Goal: Task Accomplishment & Management: Manage account settings

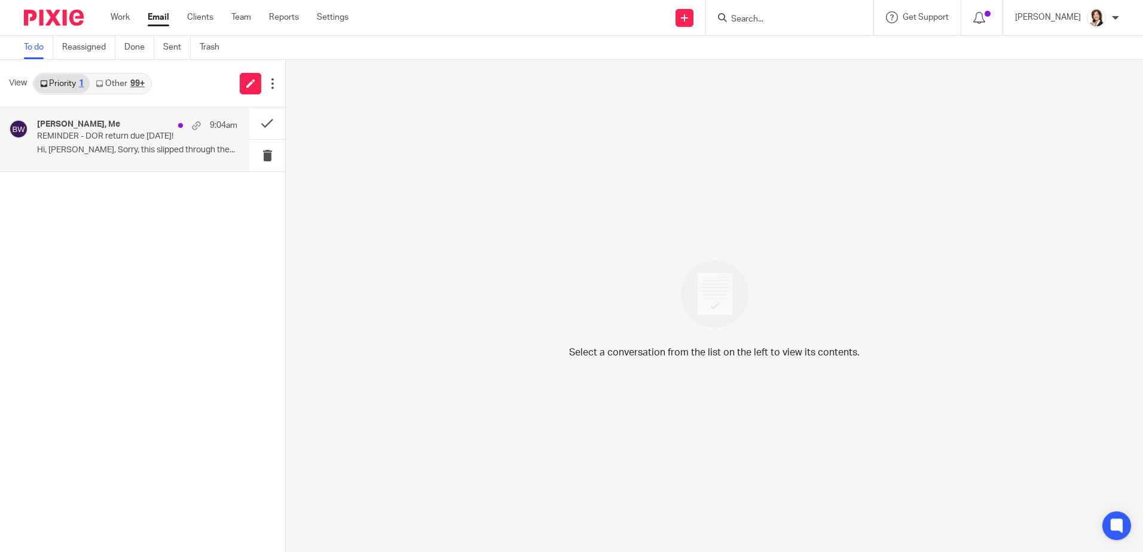
click at [104, 128] on h4 "[PERSON_NAME], Me" at bounding box center [78, 125] width 83 height 10
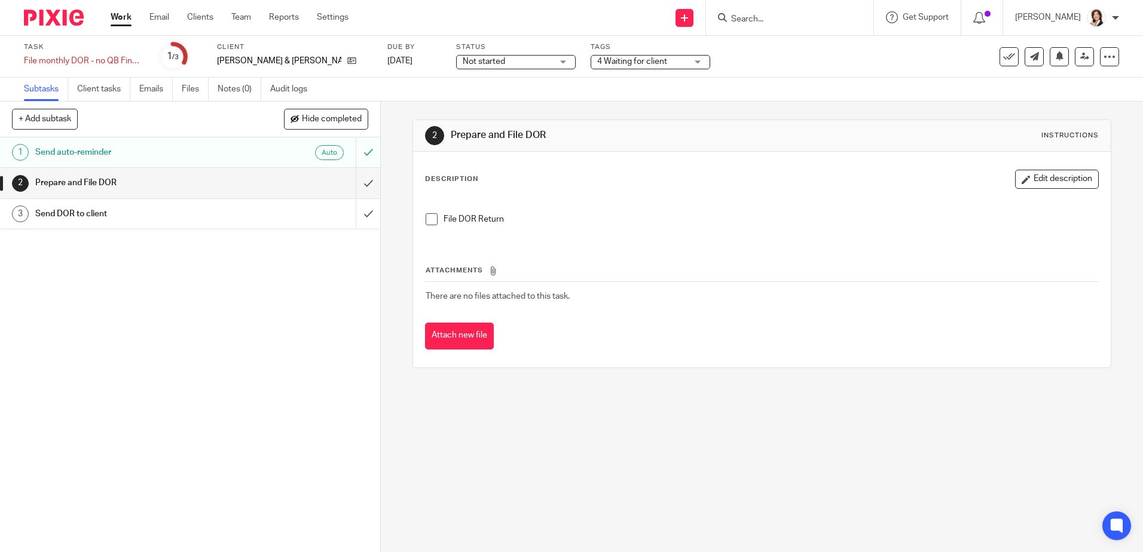
click at [748, 15] on input "Search" at bounding box center [784, 19] width 108 height 11
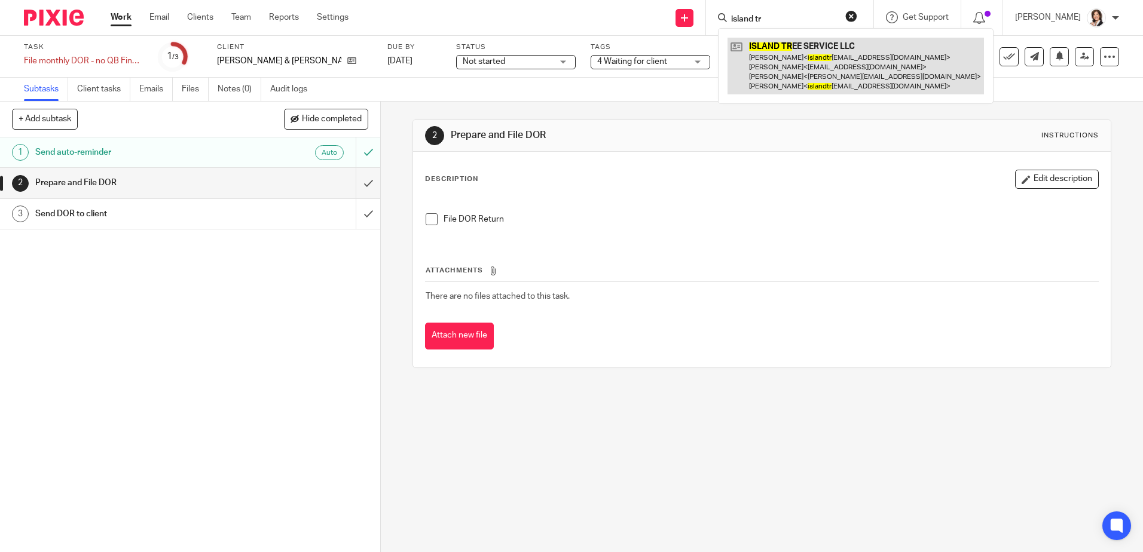
type input "island tr"
click at [799, 60] on link at bounding box center [855, 66] width 256 height 57
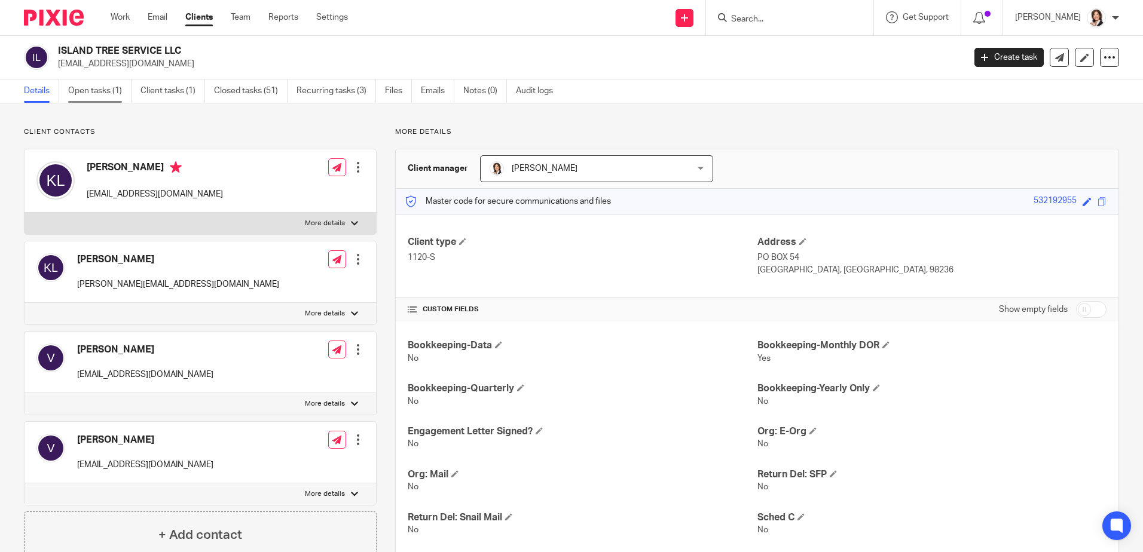
click at [95, 92] on link "Open tasks (1)" at bounding box center [99, 90] width 63 height 23
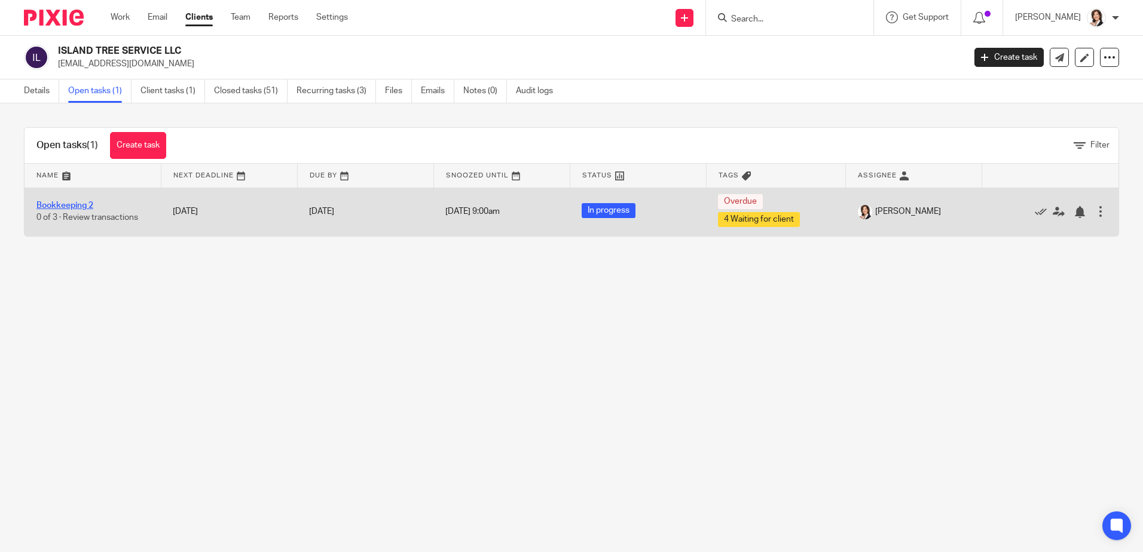
click at [60, 209] on link "Bookkeeping 2" at bounding box center [64, 205] width 57 height 8
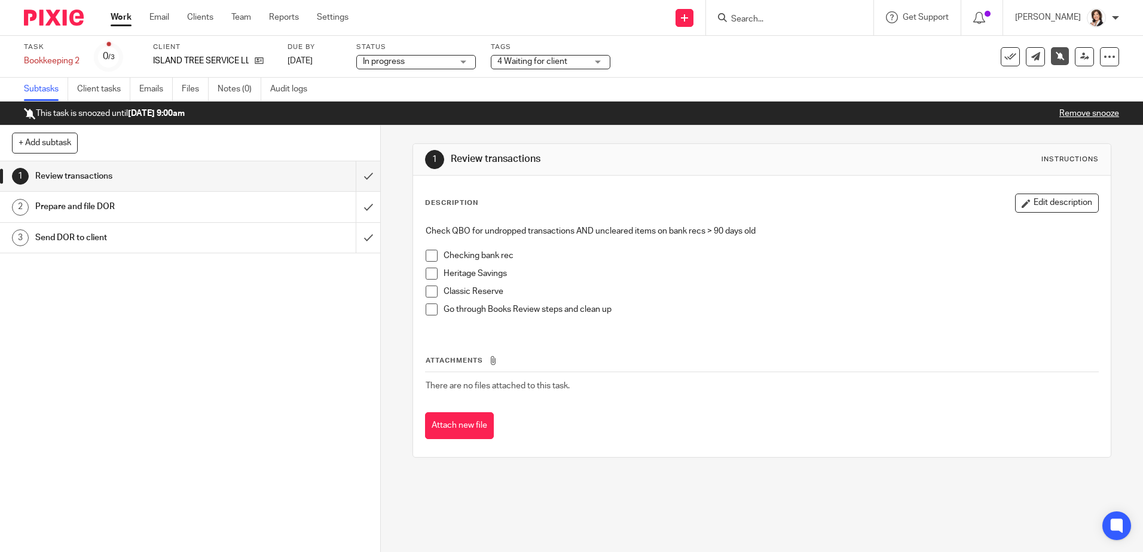
click at [164, 202] on h1 "Prepare and file DOR" at bounding box center [138, 207] width 206 height 18
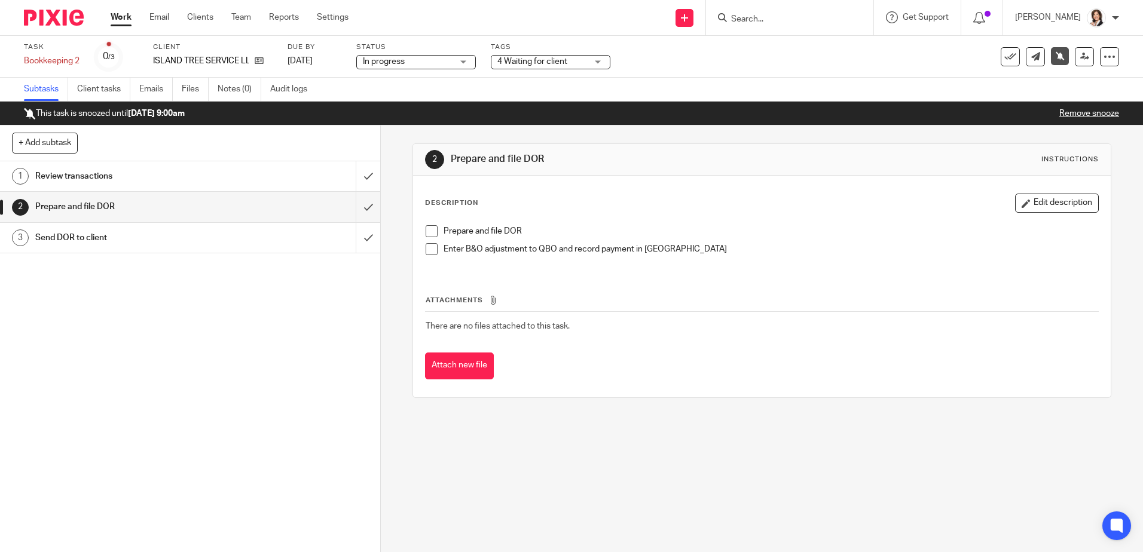
click at [426, 230] on span at bounding box center [432, 231] width 12 height 12
click at [427, 252] on span at bounding box center [432, 249] width 12 height 12
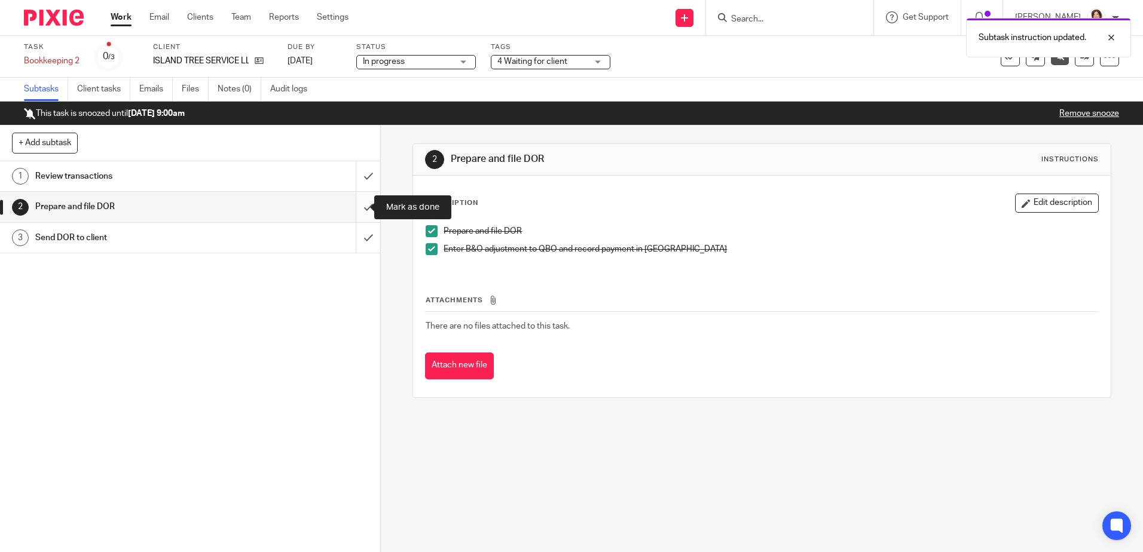
click at [354, 205] on input "submit" at bounding box center [190, 207] width 380 height 30
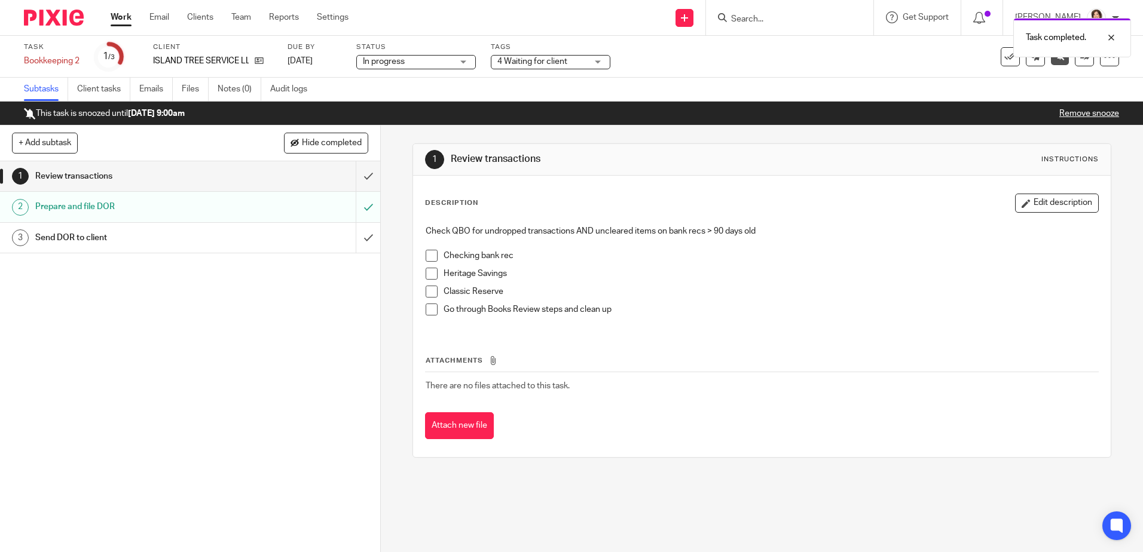
click at [322, 240] on div "Send DOR to client" at bounding box center [189, 238] width 309 height 18
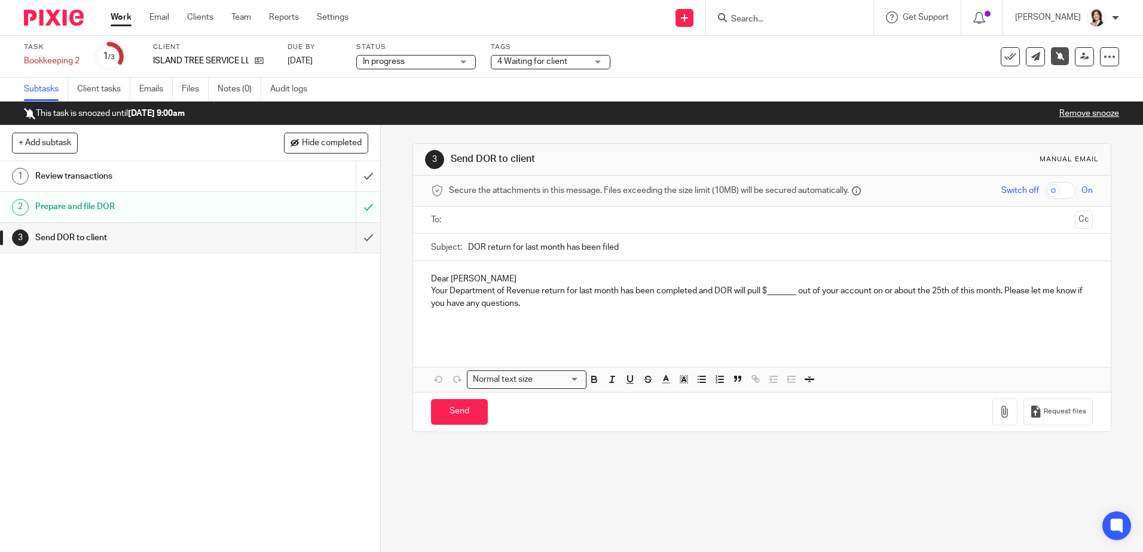
click at [500, 225] on input "text" at bounding box center [761, 220] width 616 height 14
click at [1075, 220] on button "Cc" at bounding box center [1084, 221] width 18 height 18
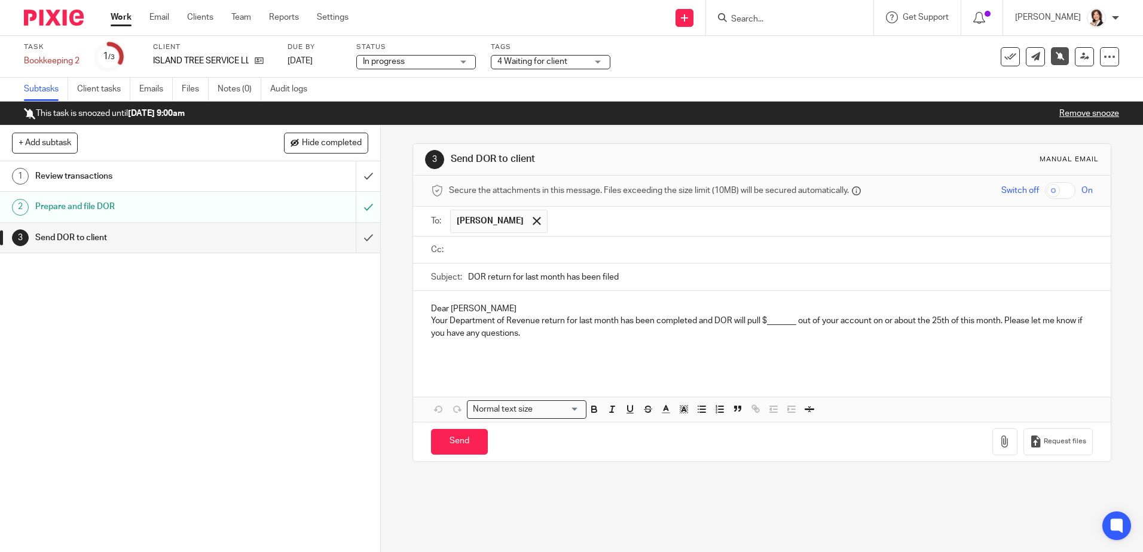
click at [594, 255] on input "text" at bounding box center [770, 250] width 634 height 14
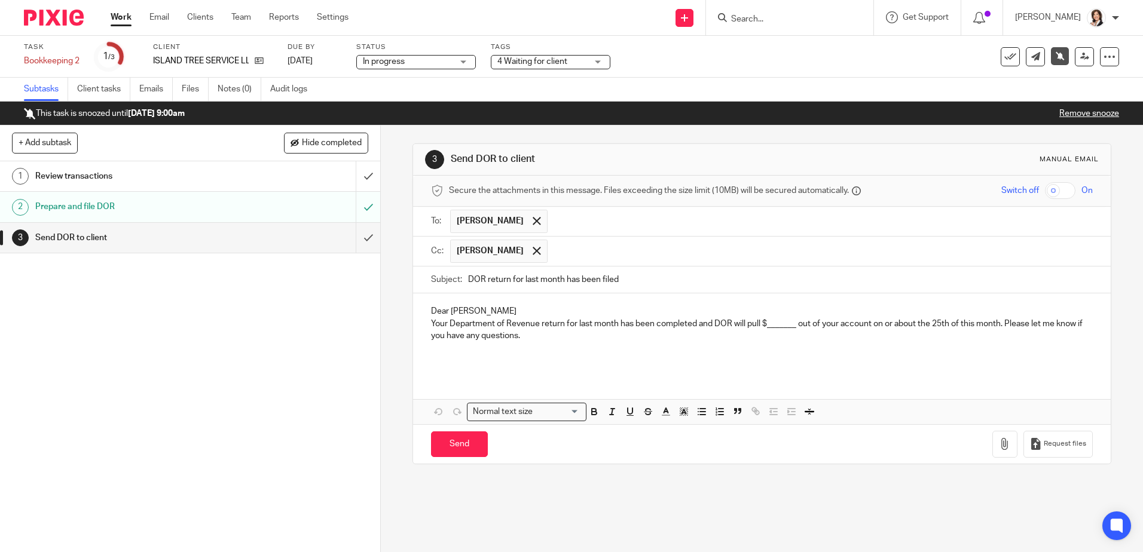
click at [628, 280] on input "DOR return for last month has been filed" at bounding box center [780, 280] width 624 height 27
type input "DOR return for last month has been filed - $1,135.30"
drag, startPoint x: 763, startPoint y: 329, endPoint x: 791, endPoint y: 328, distance: 27.5
click at [792, 328] on p "Your Department of Revenue return for last month has been completed and DOR wil…" at bounding box center [761, 330] width 661 height 25
drag, startPoint x: 759, startPoint y: 325, endPoint x: 797, endPoint y: 326, distance: 38.3
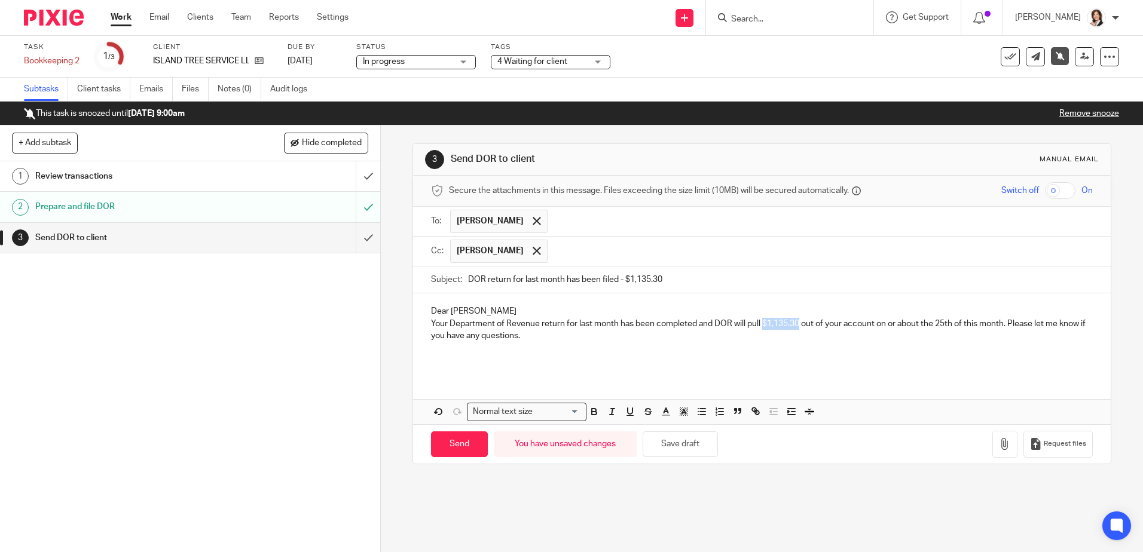
click at [797, 326] on p "Your Department of Revenue return for last month has been completed and DOR wil…" at bounding box center [761, 330] width 661 height 25
click at [592, 413] on icon "button" at bounding box center [594, 411] width 11 height 11
click at [475, 307] on p "Dear Kelly" at bounding box center [761, 311] width 661 height 12
click at [999, 444] on icon "button" at bounding box center [1005, 444] width 12 height 12
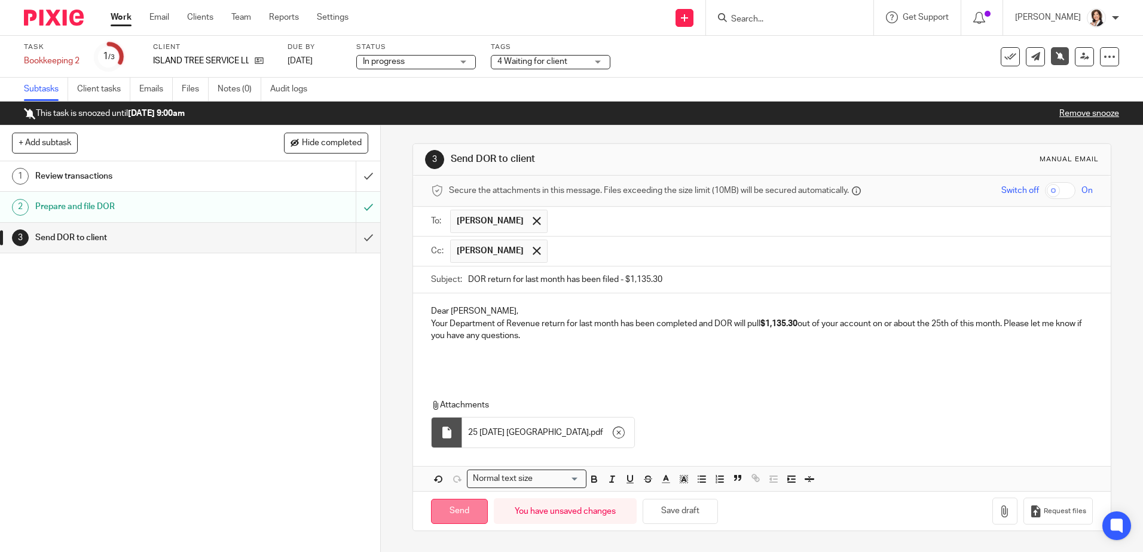
click at [452, 510] on input "Send" at bounding box center [459, 512] width 57 height 26
type input "Sent"
click at [737, 14] on div at bounding box center [787, 17] width 139 height 15
click at [755, 20] on input "Search" at bounding box center [784, 19] width 108 height 11
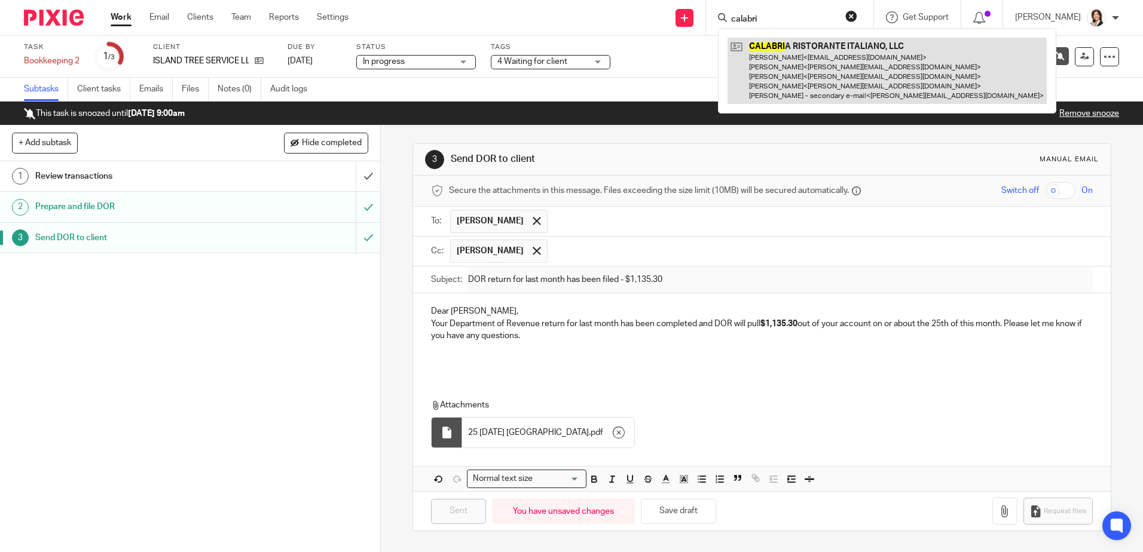
type input "calabri"
click at [807, 62] on link at bounding box center [886, 71] width 319 height 66
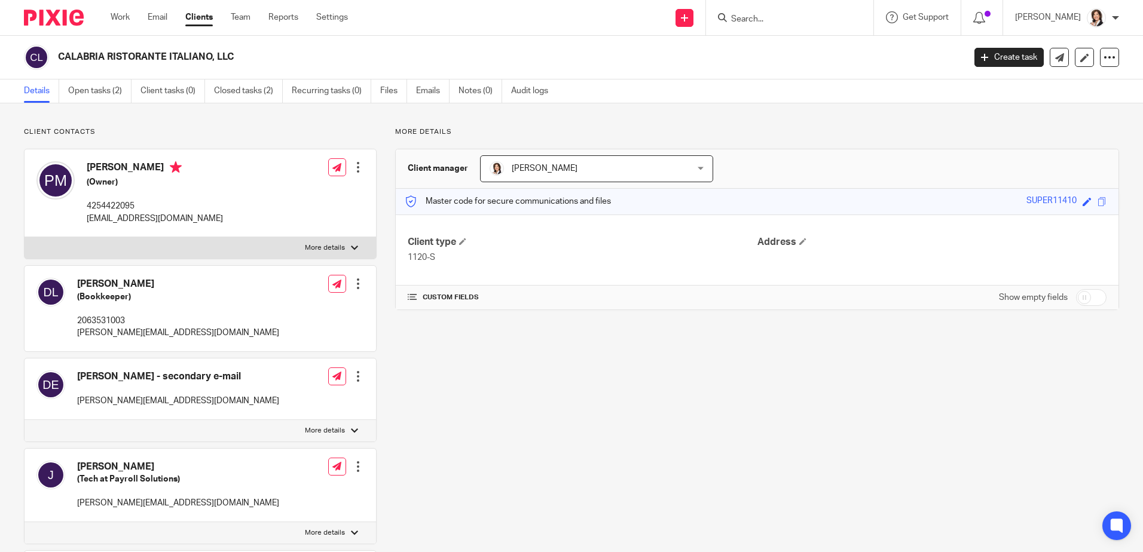
click at [763, 16] on input "Search" at bounding box center [784, 19] width 108 height 11
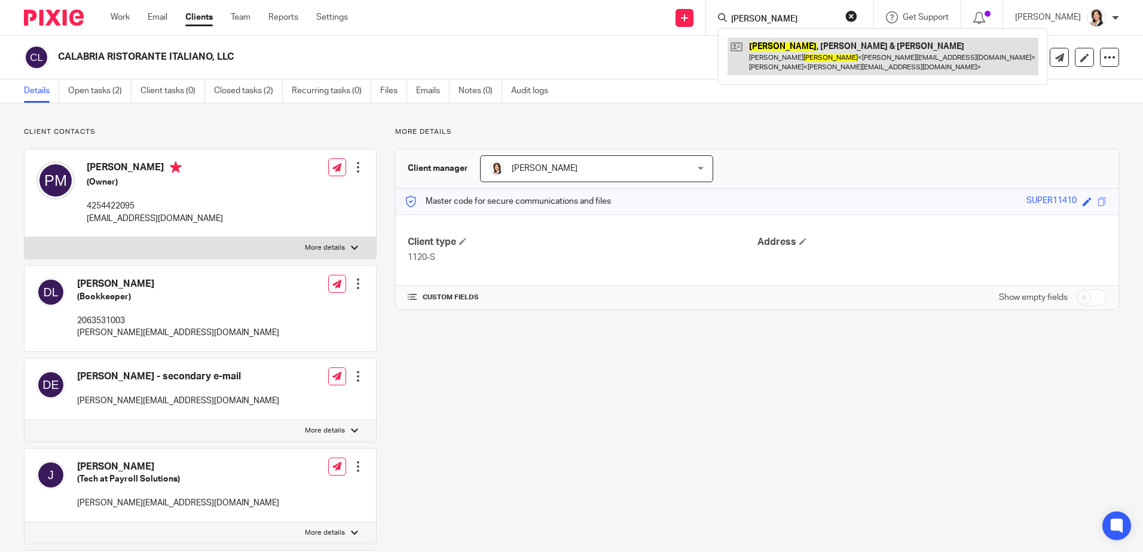
type input "[PERSON_NAME]"
click at [840, 63] on link at bounding box center [882, 56] width 311 height 37
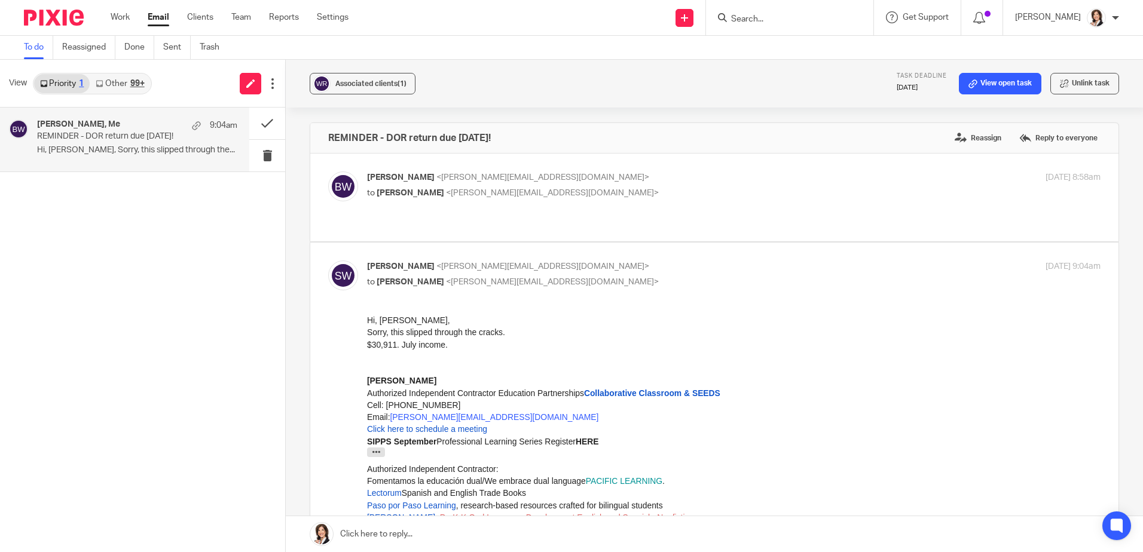
click at [763, 18] on input "Search" at bounding box center [784, 19] width 108 height 11
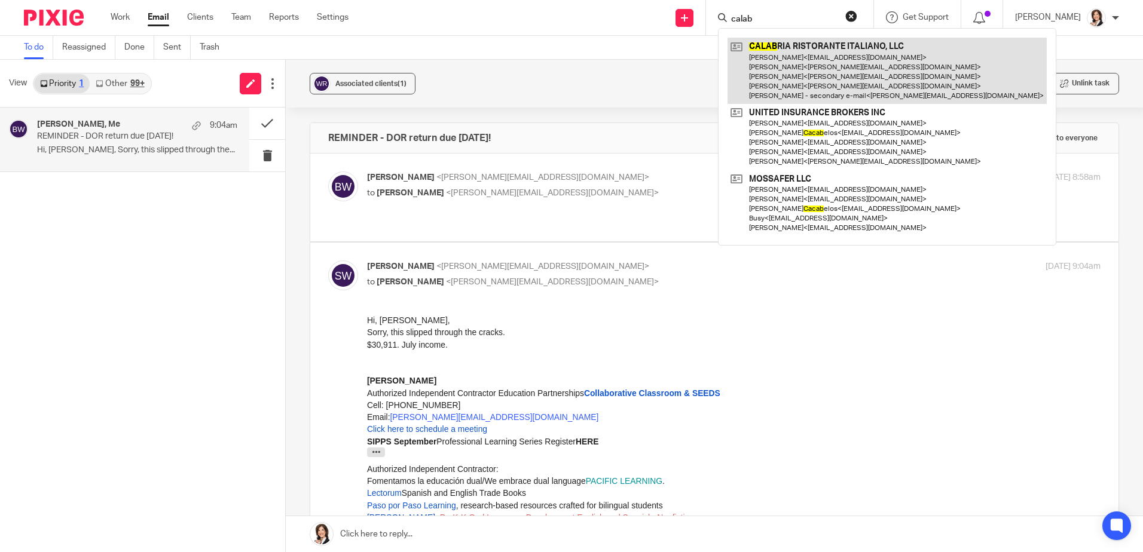
type input "calab"
click at [810, 63] on link at bounding box center [886, 71] width 319 height 66
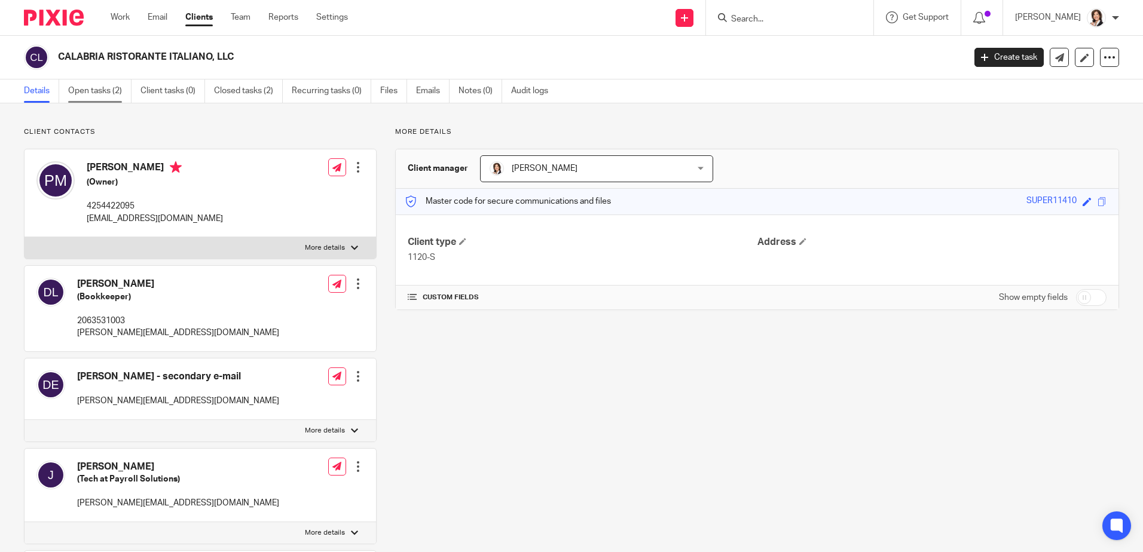
click at [90, 93] on link "Open tasks (2)" at bounding box center [99, 90] width 63 height 23
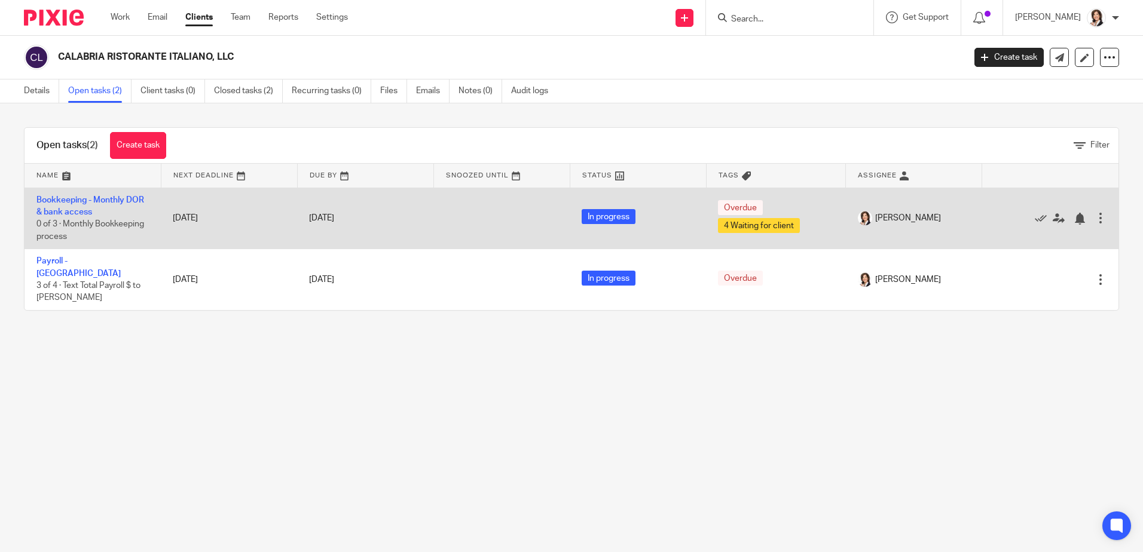
click at [86, 223] on span "0 of 3 · Monthly Bookkeeping process" at bounding box center [90, 230] width 108 height 21
click at [109, 200] on link "Bookkeeping - Monthly DOR & bank access" at bounding box center [90, 206] width 108 height 20
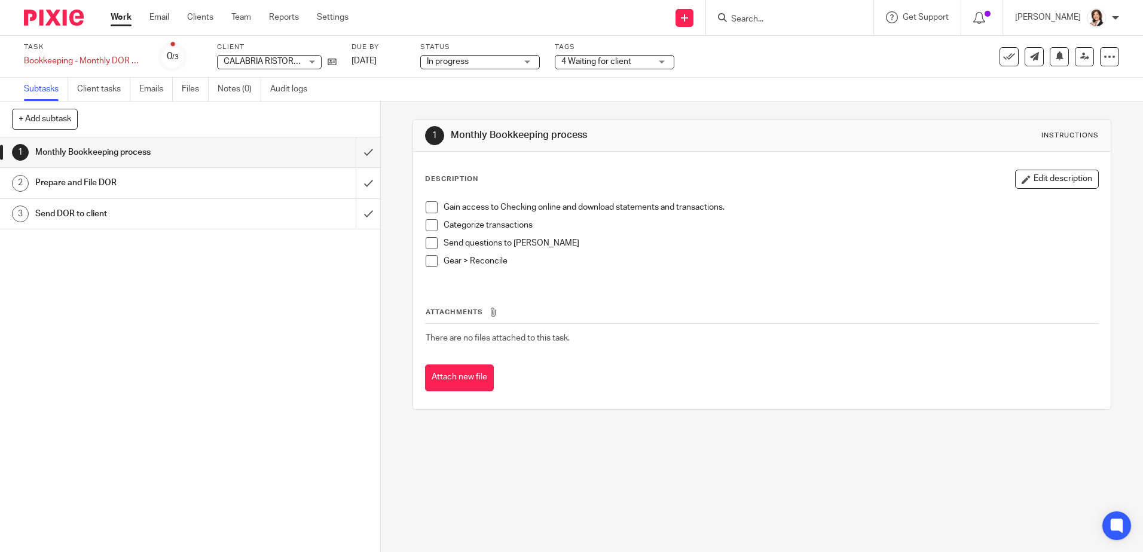
click at [105, 177] on h1 "Prepare and File DOR" at bounding box center [138, 183] width 206 height 18
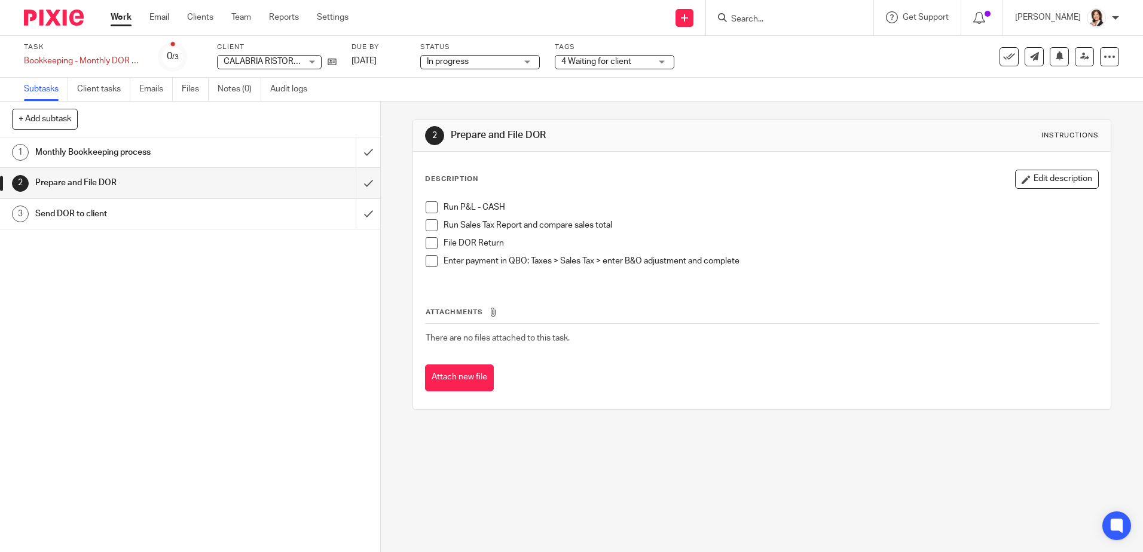
click at [433, 241] on span at bounding box center [432, 243] width 12 height 12
click at [427, 226] on span at bounding box center [432, 225] width 12 height 12
click at [429, 261] on span at bounding box center [432, 261] width 12 height 12
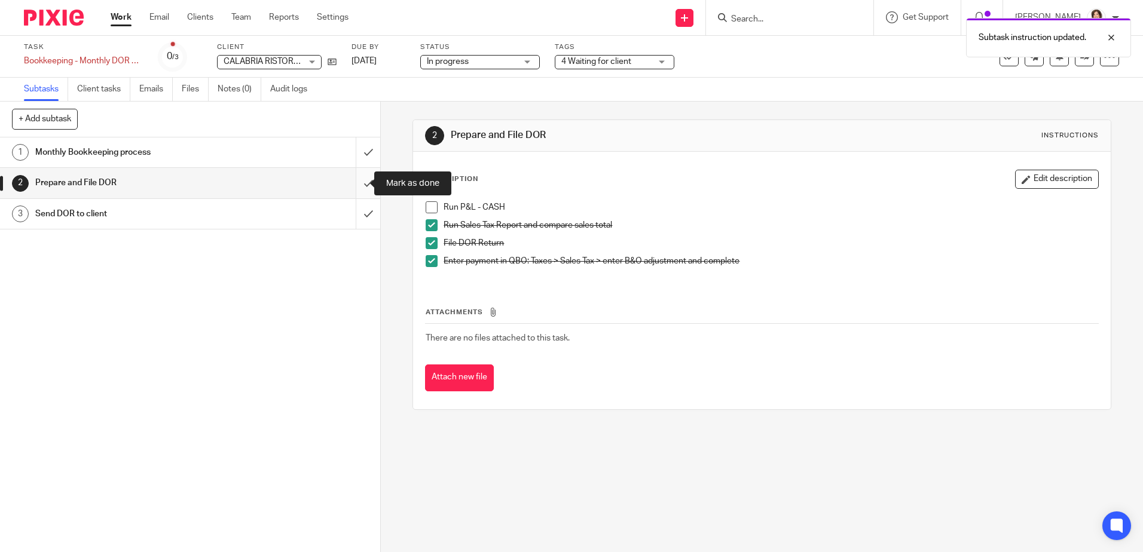
click at [354, 185] on input "submit" at bounding box center [190, 183] width 380 height 30
click at [230, 212] on h1 "Send DOR to client" at bounding box center [138, 214] width 206 height 18
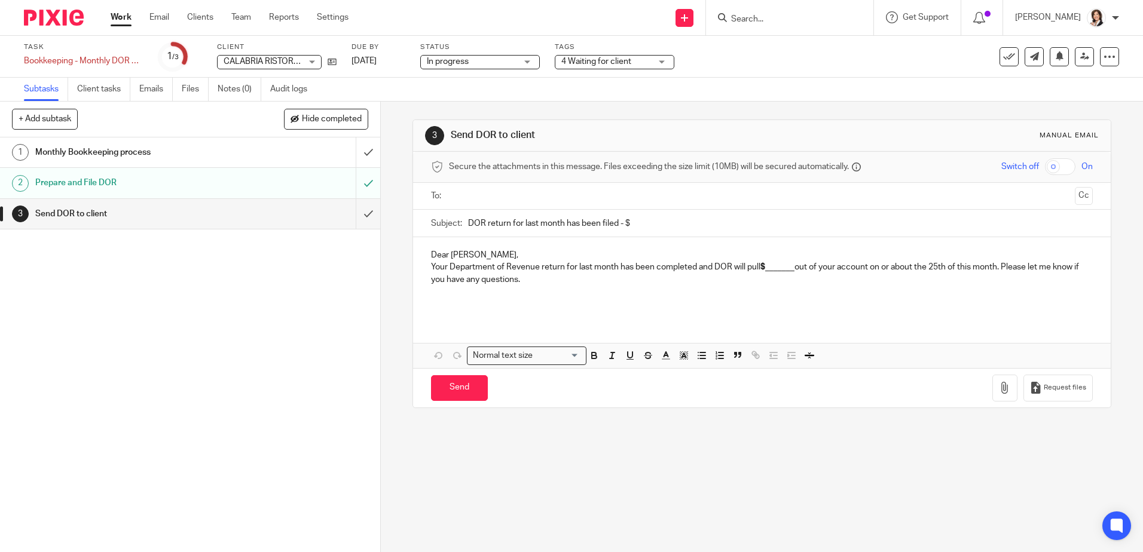
click at [486, 197] on input "text" at bounding box center [761, 196] width 616 height 14
click at [631, 230] on input "DOR return for last month has been filed - $" at bounding box center [780, 226] width 624 height 27
type input "DOR return for last month has been filed - $3,989.24"
drag, startPoint x: 763, startPoint y: 274, endPoint x: 794, endPoint y: 272, distance: 30.6
click at [794, 272] on p "Your Department of Revenue return for last month has been completed and DOR wil…" at bounding box center [761, 276] width 661 height 25
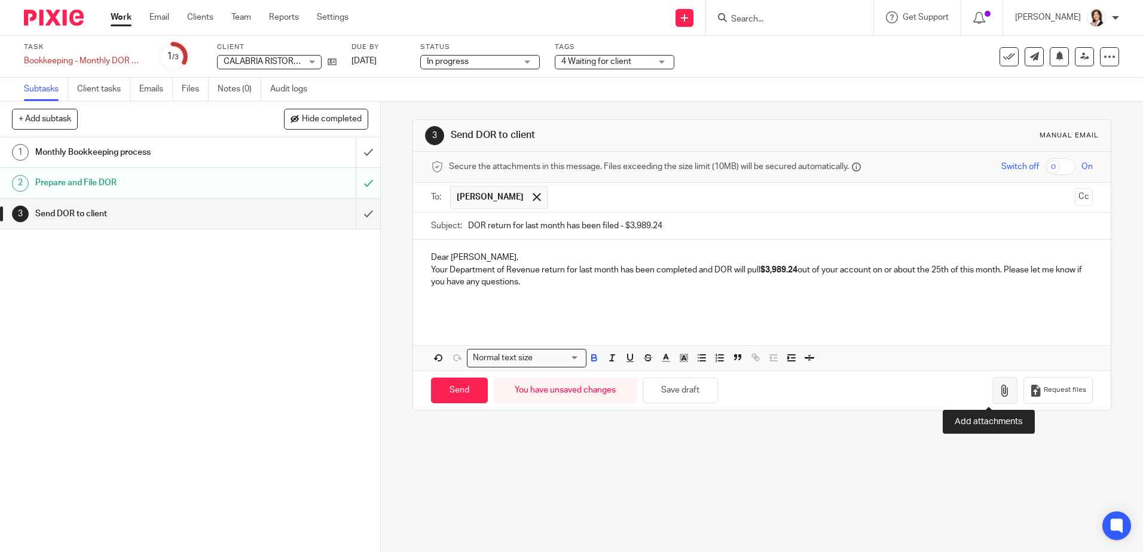
click at [999, 389] on icon "button" at bounding box center [1005, 391] width 12 height 12
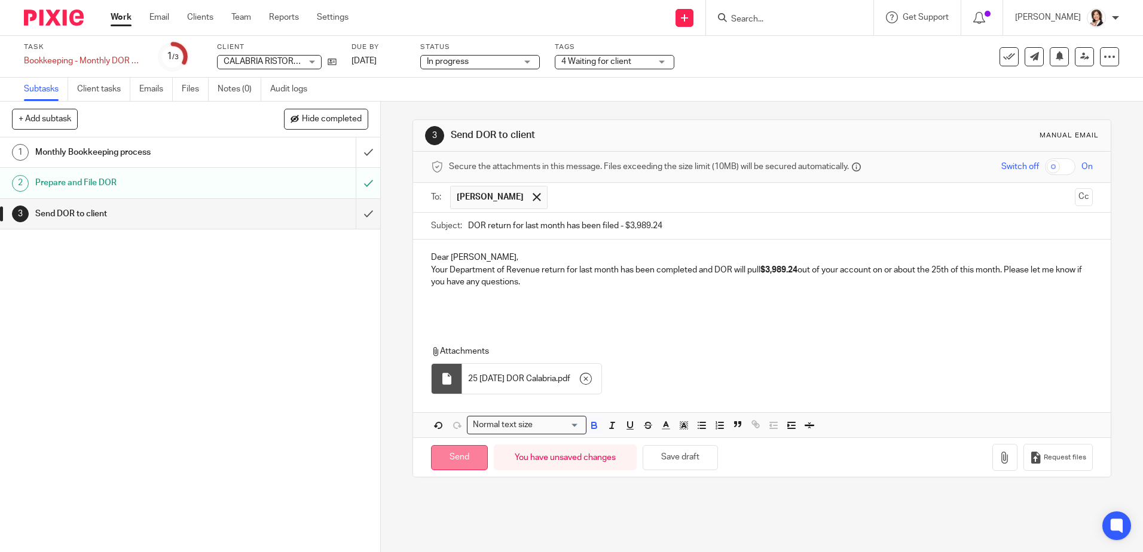
click at [470, 461] on input "Send" at bounding box center [459, 458] width 57 height 26
type input "Sent"
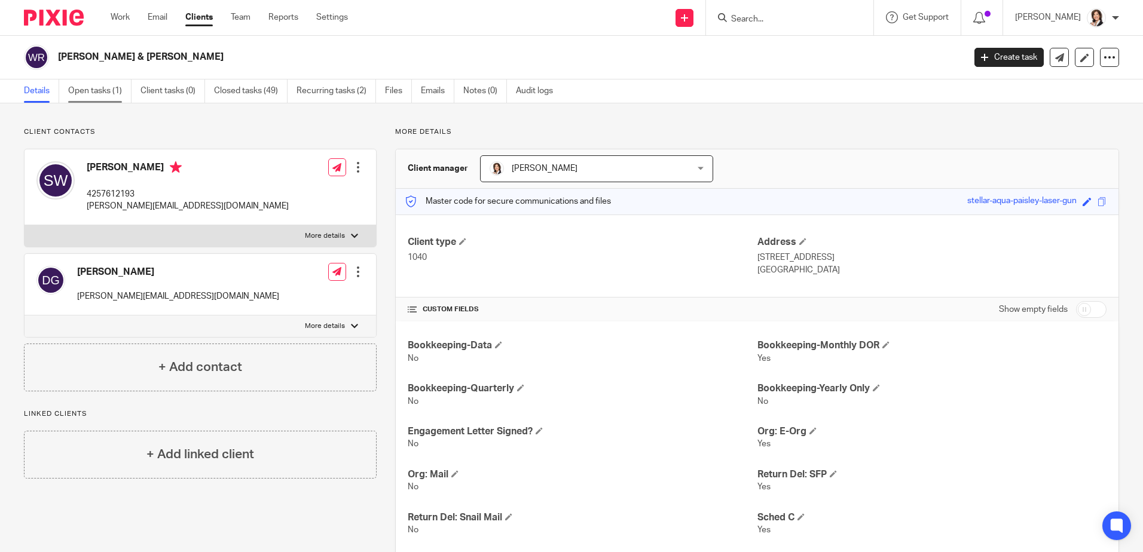
click at [92, 96] on link "Open tasks (1)" at bounding box center [99, 90] width 63 height 23
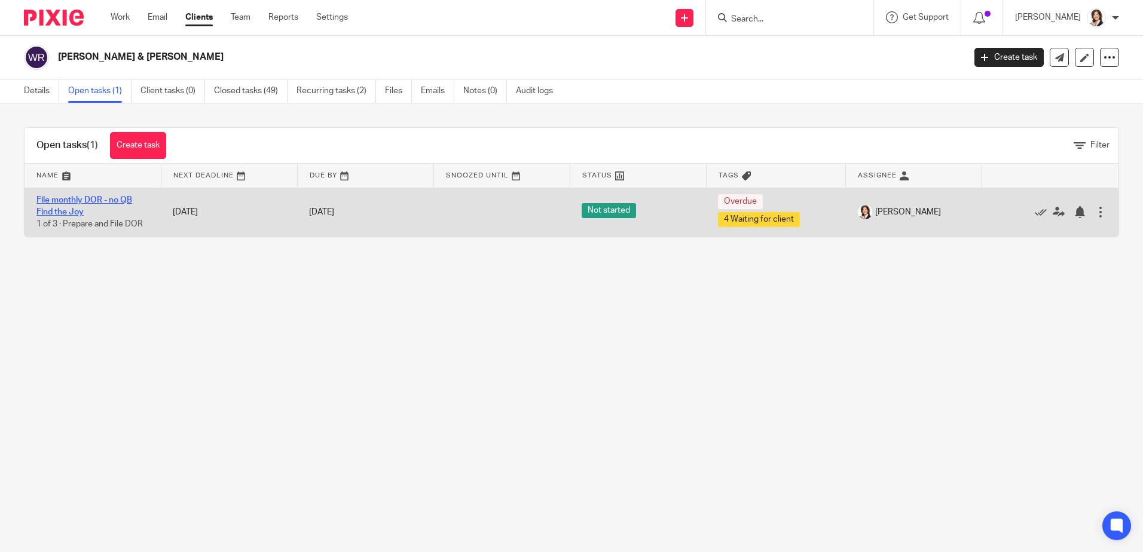
click at [74, 209] on link "File monthly DOR - no QB Find the Joy" at bounding box center [84, 206] width 96 height 20
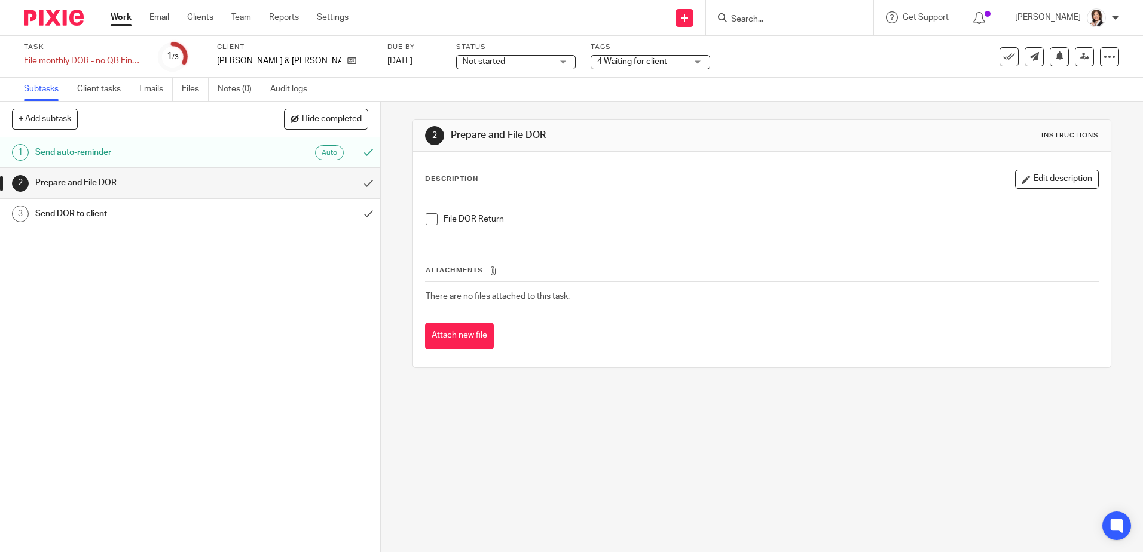
click at [90, 181] on h1 "Prepare and File DOR" at bounding box center [138, 183] width 206 height 18
click at [426, 218] on span at bounding box center [432, 219] width 12 height 12
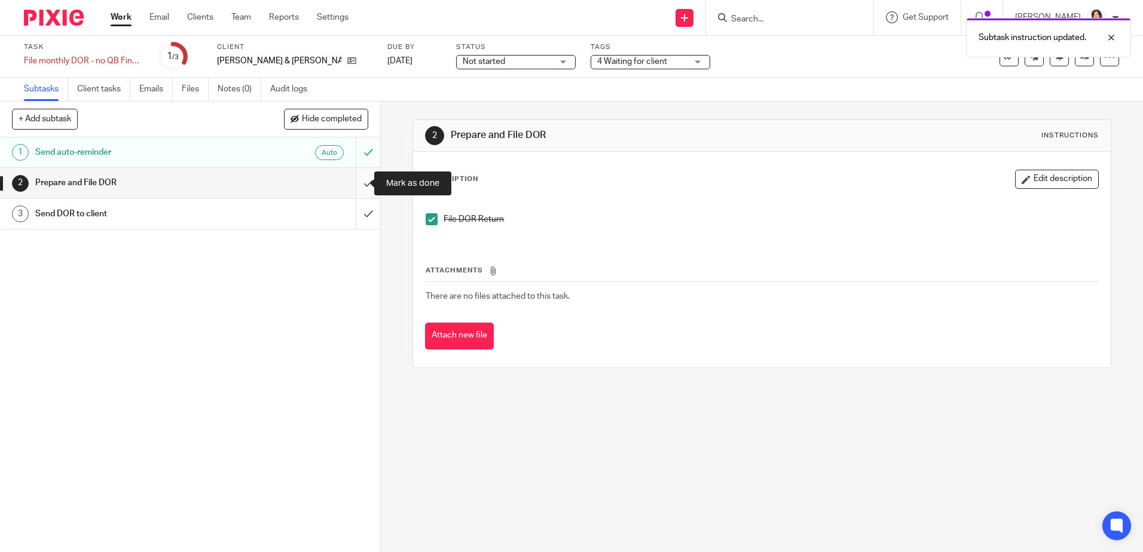
click at [356, 185] on input "submit" at bounding box center [190, 183] width 380 height 30
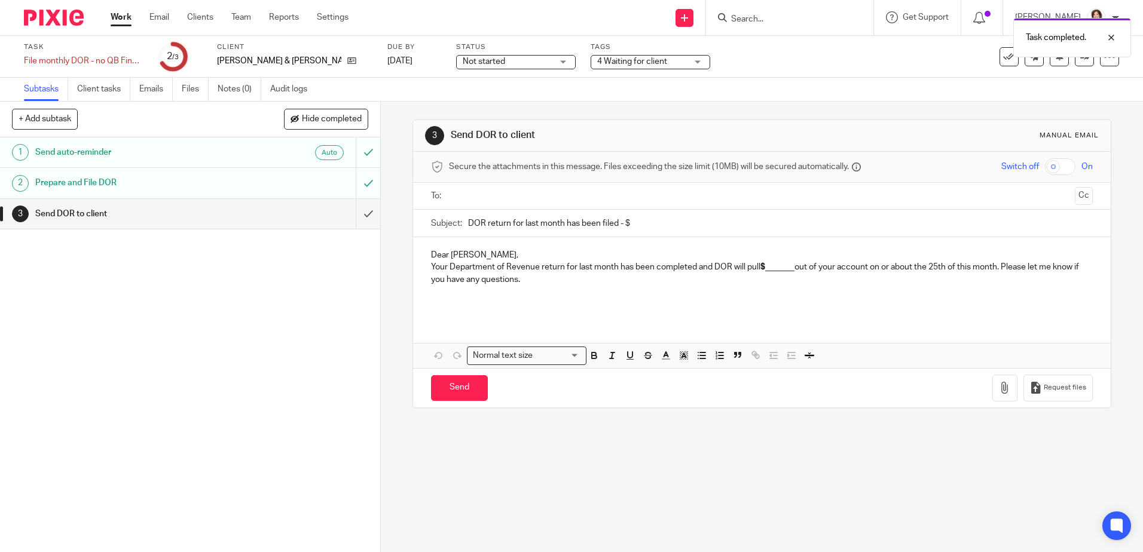
click at [500, 194] on input "text" at bounding box center [761, 196] width 616 height 14
click at [668, 224] on input "DOR return for last month has been filed - $" at bounding box center [780, 226] width 624 height 27
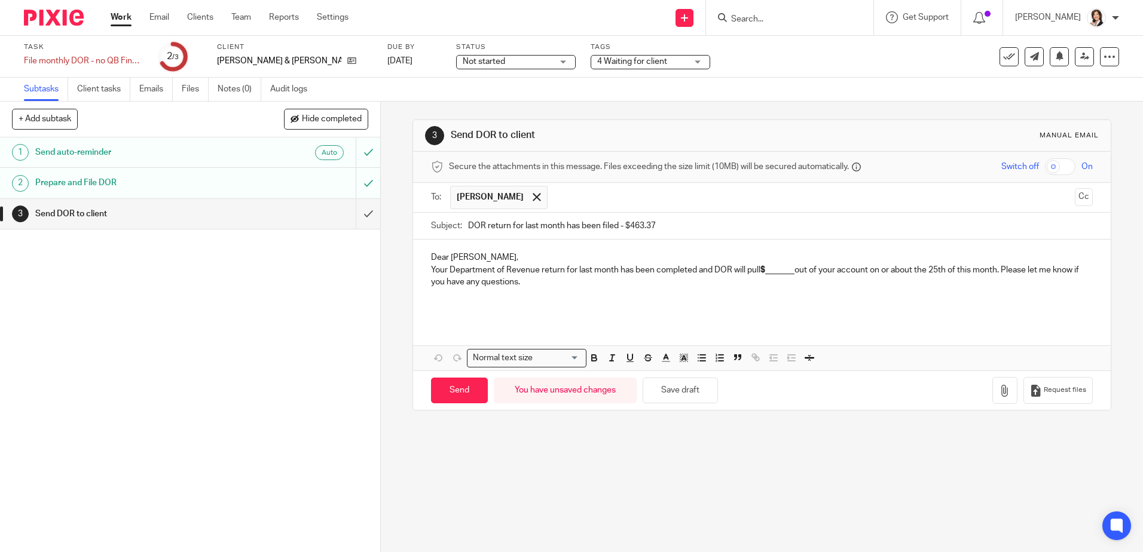
click at [649, 224] on input "DOR return for last month has been filed - $463.37" at bounding box center [780, 226] width 624 height 27
type input "DOR return for last month has been filed - $463.67"
click at [765, 275] on p "Your Department of Revenue return for last month has been completed and DOR wil…" at bounding box center [761, 276] width 661 height 25
drag, startPoint x: 765, startPoint y: 275, endPoint x: 793, endPoint y: 275, distance: 28.1
click at [793, 275] on p "Your Department of Revenue return for last month has been completed and DOR wil…" at bounding box center [761, 276] width 661 height 25
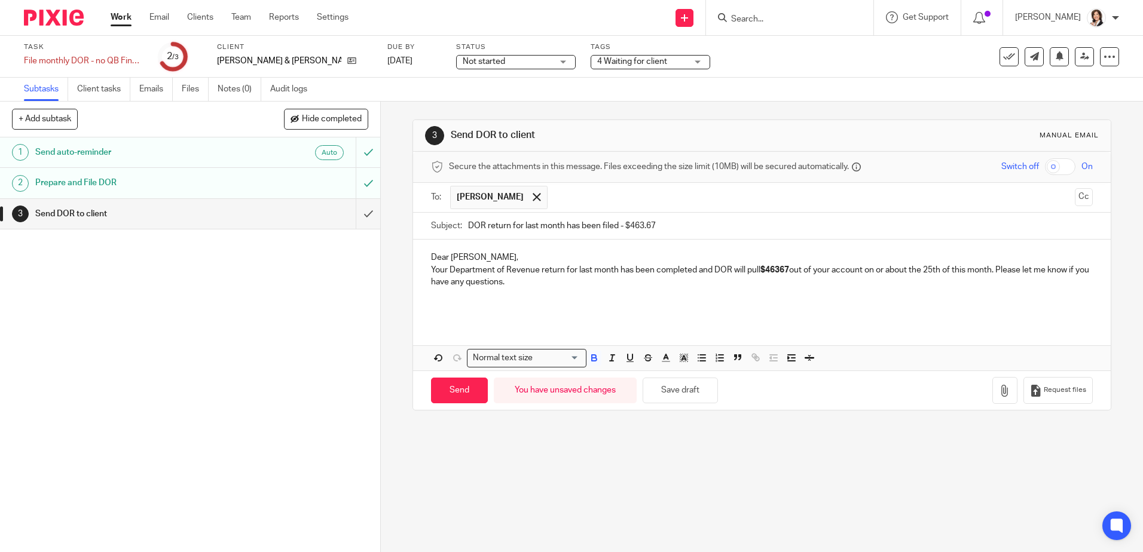
click at [781, 275] on p "Your Department of Revenue return for last month has been completed and DOR wil…" at bounding box center [761, 276] width 661 height 25
click at [999, 389] on icon "button" at bounding box center [1005, 391] width 12 height 12
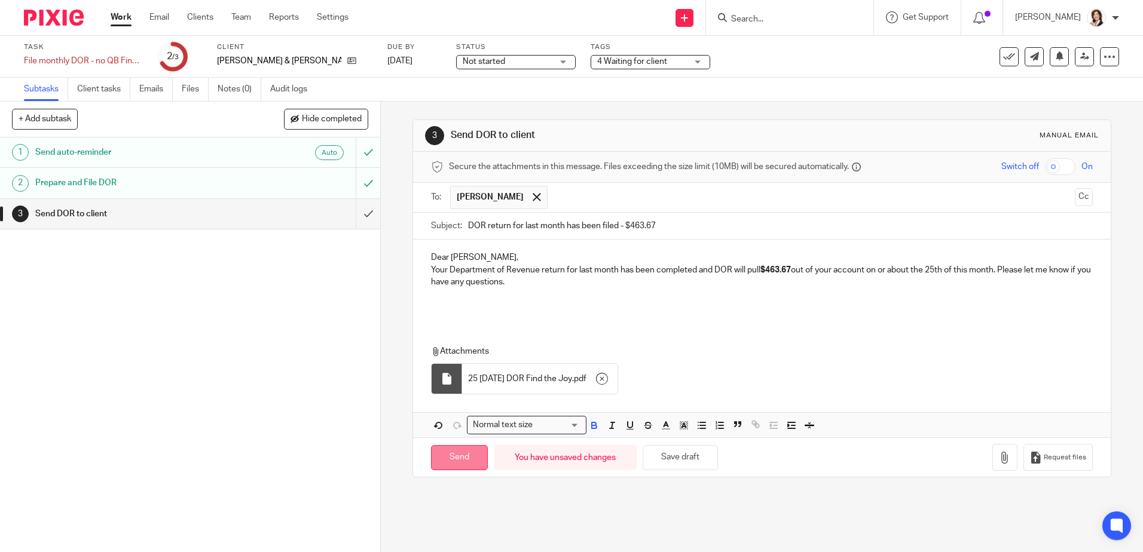
click at [458, 454] on input "Send" at bounding box center [459, 458] width 57 height 26
type input "Sent"
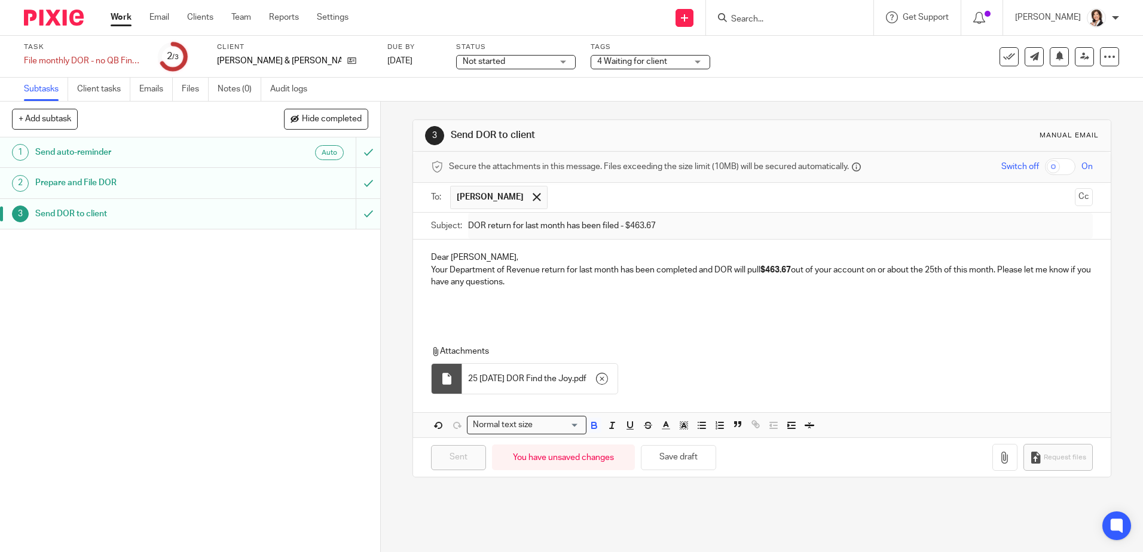
click at [745, 22] on input "Search" at bounding box center [784, 19] width 108 height 11
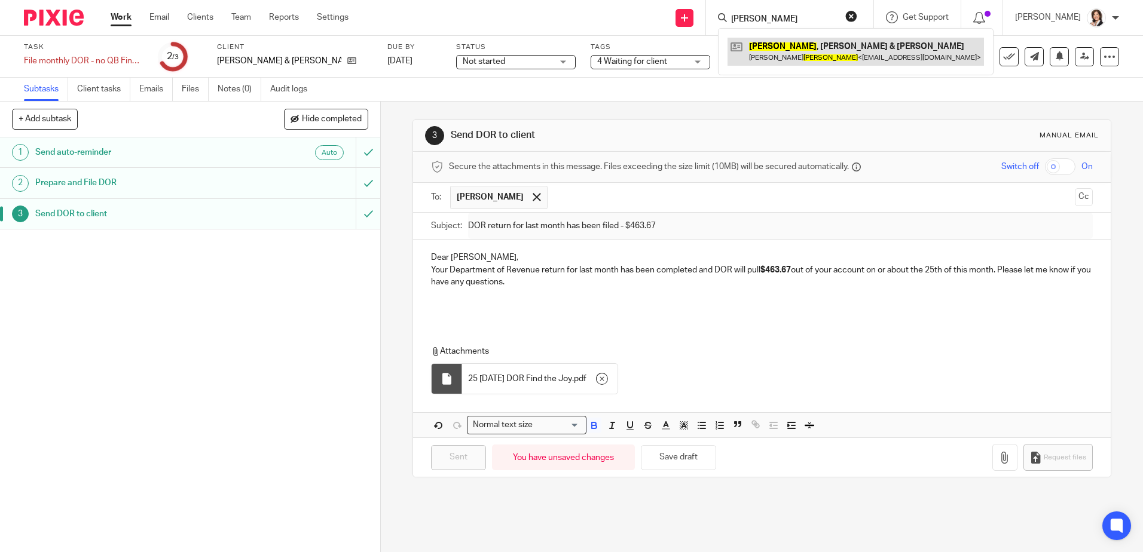
type input "byers"
click at [775, 55] on link at bounding box center [855, 51] width 256 height 27
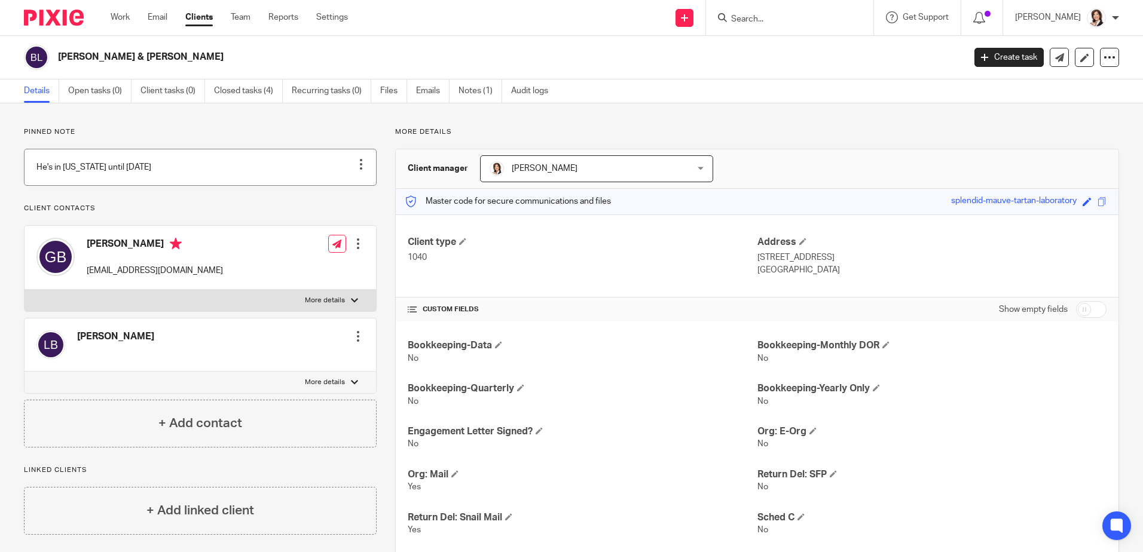
click at [356, 166] on div at bounding box center [361, 164] width 12 height 12
click at [337, 193] on span "Unpin note" at bounding box center [340, 193] width 41 height 8
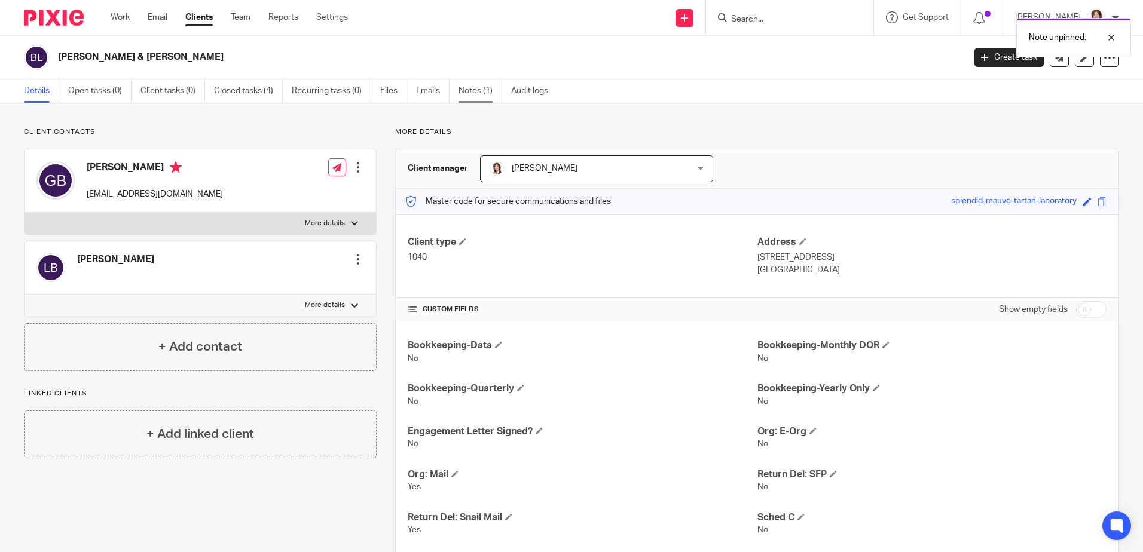
click at [473, 85] on link "Notes (1)" at bounding box center [480, 90] width 44 height 23
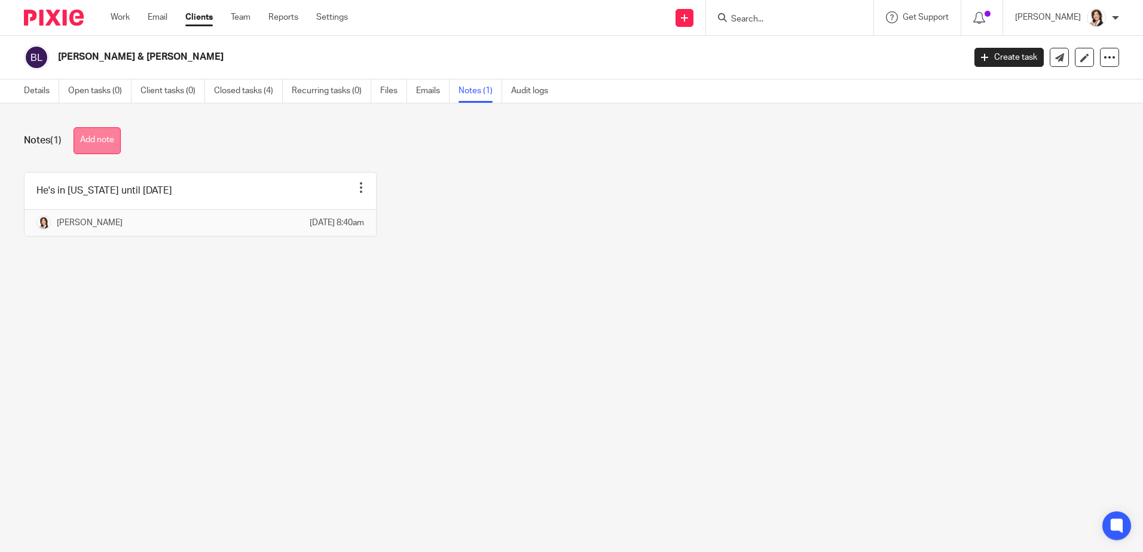
click at [93, 143] on button "Add note" at bounding box center [97, 140] width 47 height 27
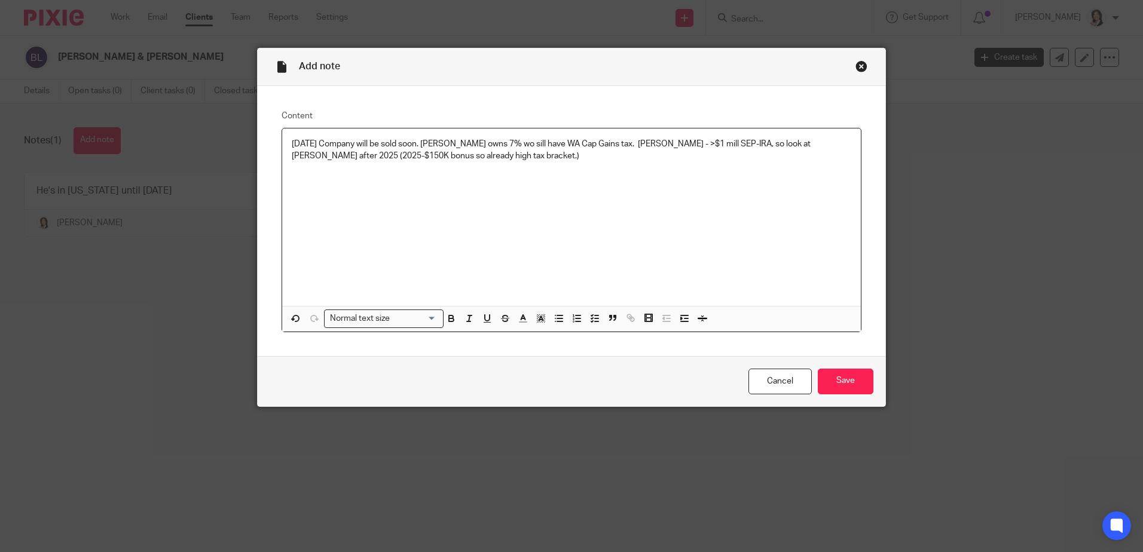
click at [436, 144] on p "8/25/25 Company will be sold soon. Garry owns 7% wo sill have WA Cap Gains tax.…" at bounding box center [571, 150] width 559 height 25
click at [482, 142] on p "8/25/25 Company will be sold soon. Gary owns 7% wo sill have WA Cap Gains tax. …" at bounding box center [571, 150] width 559 height 25
click at [480, 142] on p "8/25/25 Company will be sold soon. Gary owns 7% so sill have WA Cap Gains tax. …" at bounding box center [571, 150] width 559 height 25
click at [561, 142] on p "8/25/25 Company will be sold soon. Gary owns 7% of huge company so sill have WA…" at bounding box center [571, 150] width 559 height 25
click at [689, 145] on p "8/25/25 Company will be sold soon. Gary owns 7% of huge company so will have WA…" at bounding box center [571, 150] width 559 height 25
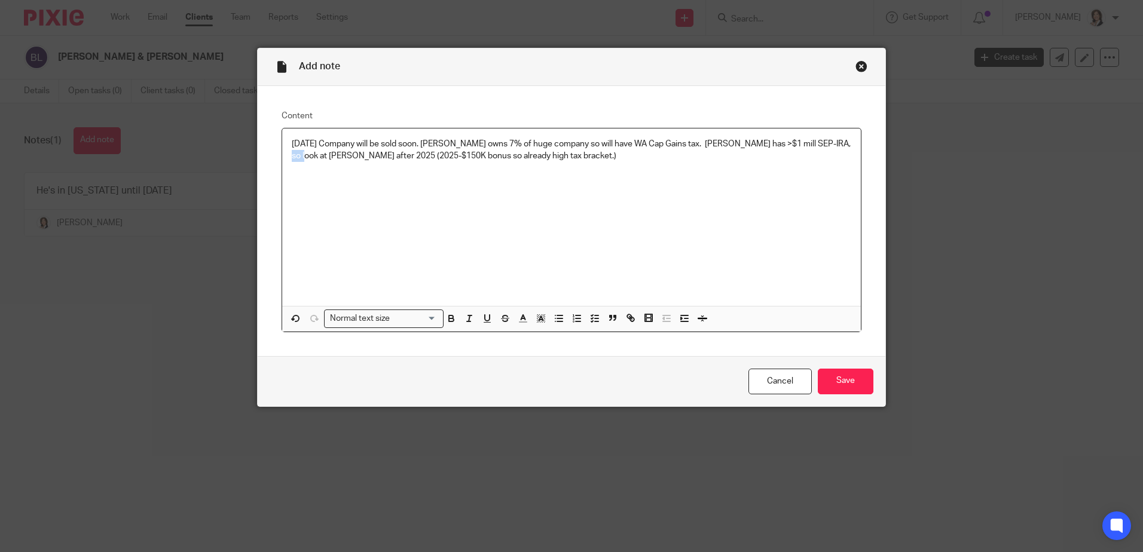
drag, startPoint x: 286, startPoint y: 157, endPoint x: 303, endPoint y: 154, distance: 17.7
click at [303, 154] on div "8/25/25 Company will be sold soon. Gary owns 7% of huge company so will have WA…" at bounding box center [571, 218] width 579 height 178
click at [465, 320] on icon "button" at bounding box center [469, 318] width 11 height 11
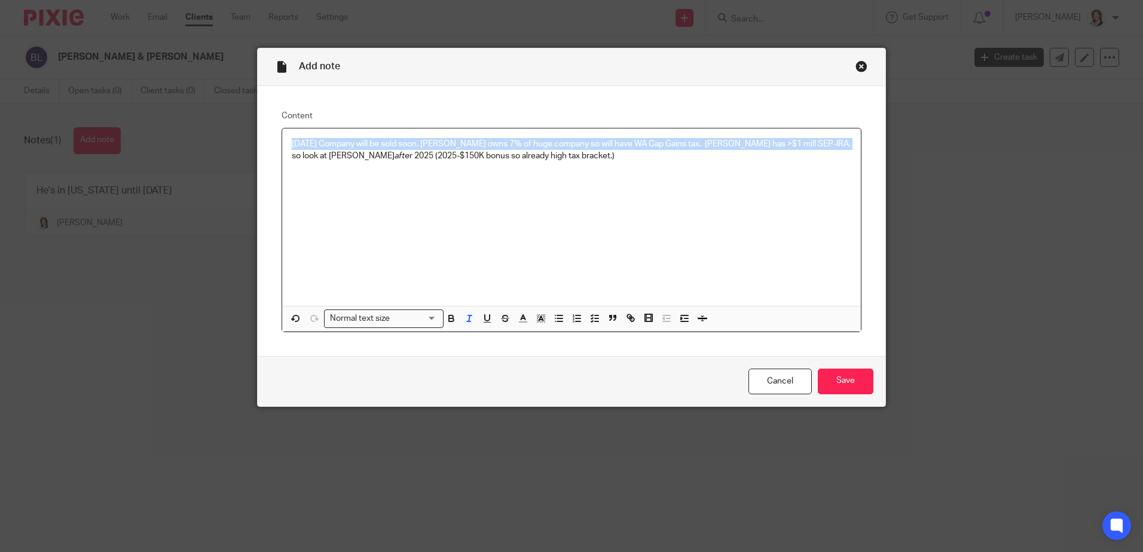
click at [395, 153] on em "afte" at bounding box center [402, 156] width 15 height 8
click at [302, 153] on p "8/25/25 Company will be sold soon. Gary owns 7% of huge company so will have WA…" at bounding box center [571, 150] width 559 height 25
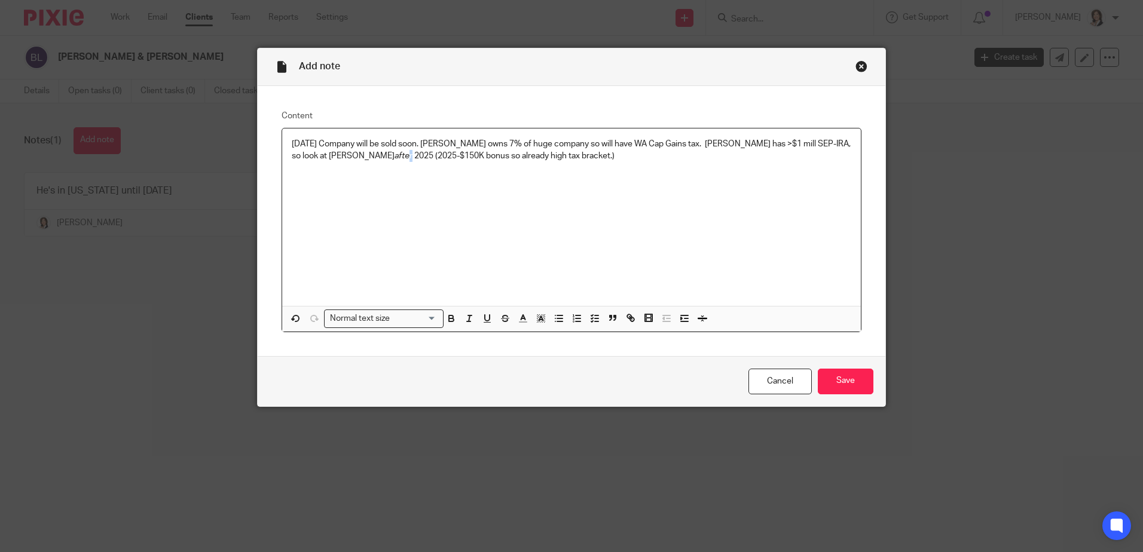
click at [305, 153] on p "8/25/25 Company will be sold soon. Gary owns 7% of huge company so will have WA…" at bounding box center [571, 150] width 559 height 25
click at [464, 319] on icon "button" at bounding box center [469, 318] width 11 height 11
click at [406, 193] on div "8/25/25 Company will be sold soon. Gary owns 7% of huge company so will have WA…" at bounding box center [571, 218] width 579 height 178
click at [846, 386] on input "Save" at bounding box center [846, 382] width 56 height 26
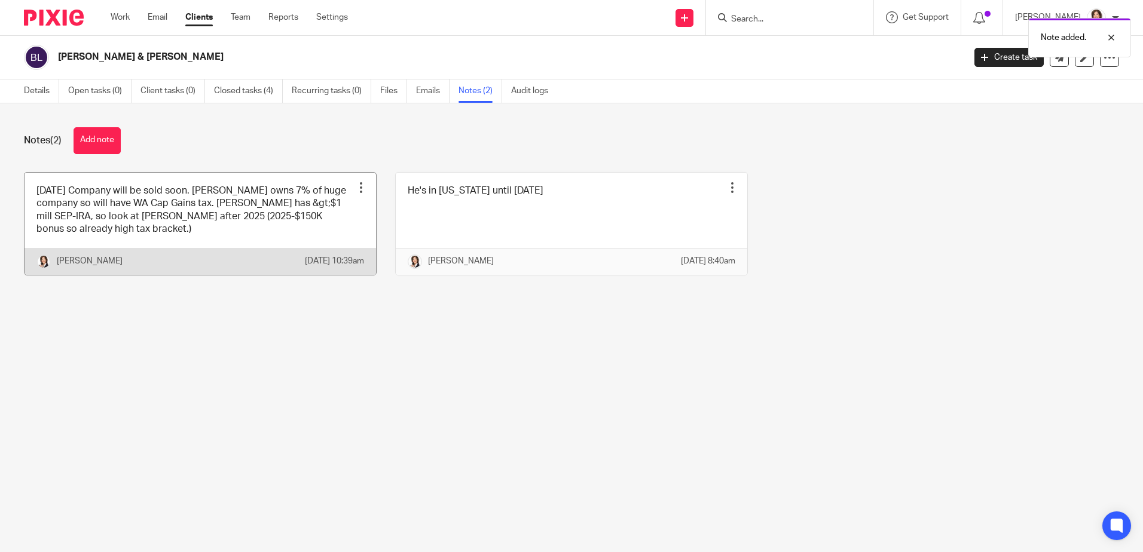
click at [359, 188] on div at bounding box center [361, 188] width 12 height 12
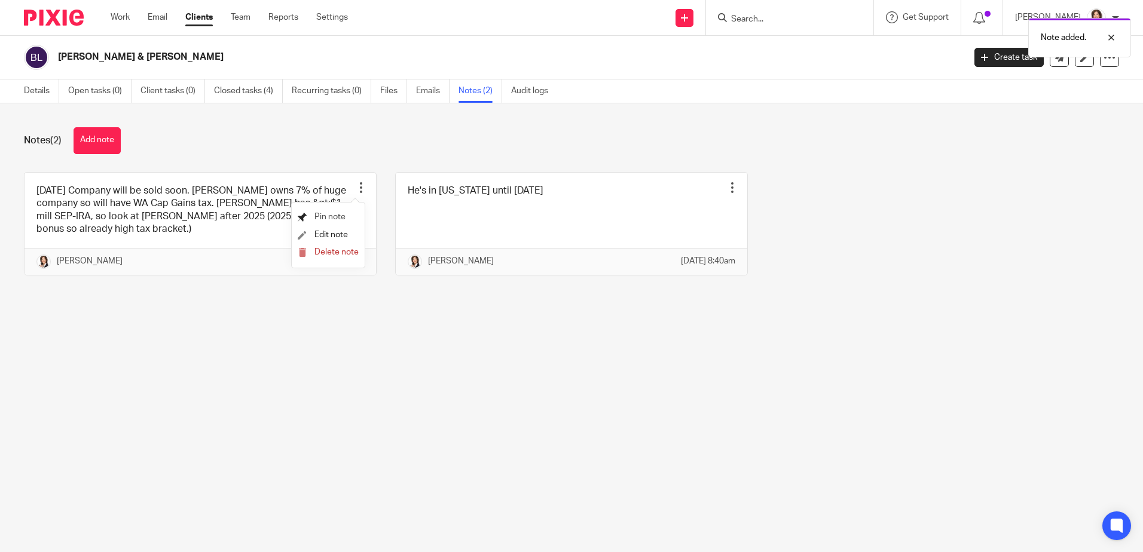
click at [337, 214] on span "Pin note" at bounding box center [329, 217] width 31 height 8
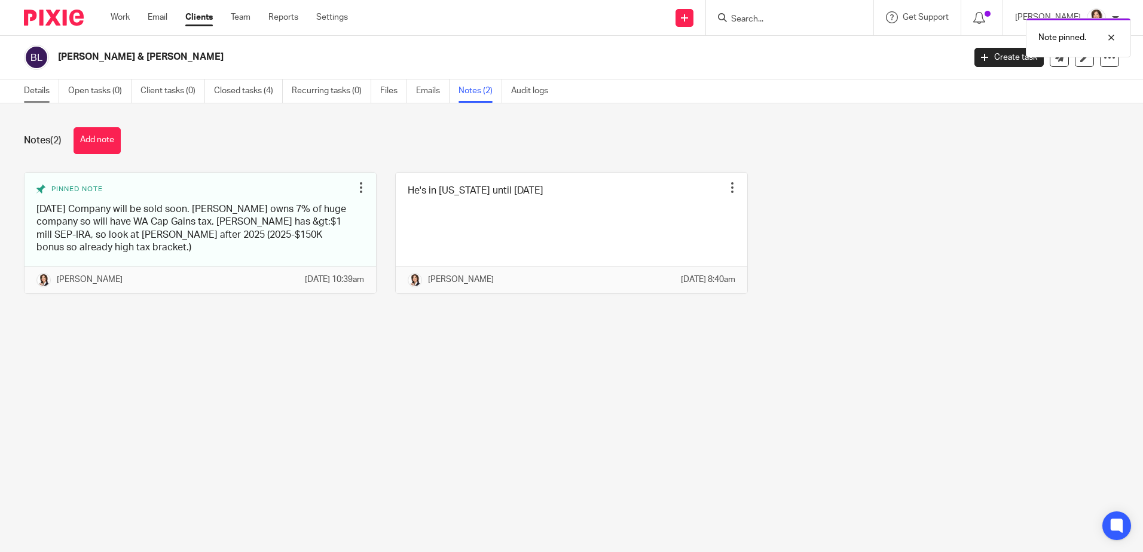
click at [43, 93] on link "Details" at bounding box center [41, 90] width 35 height 23
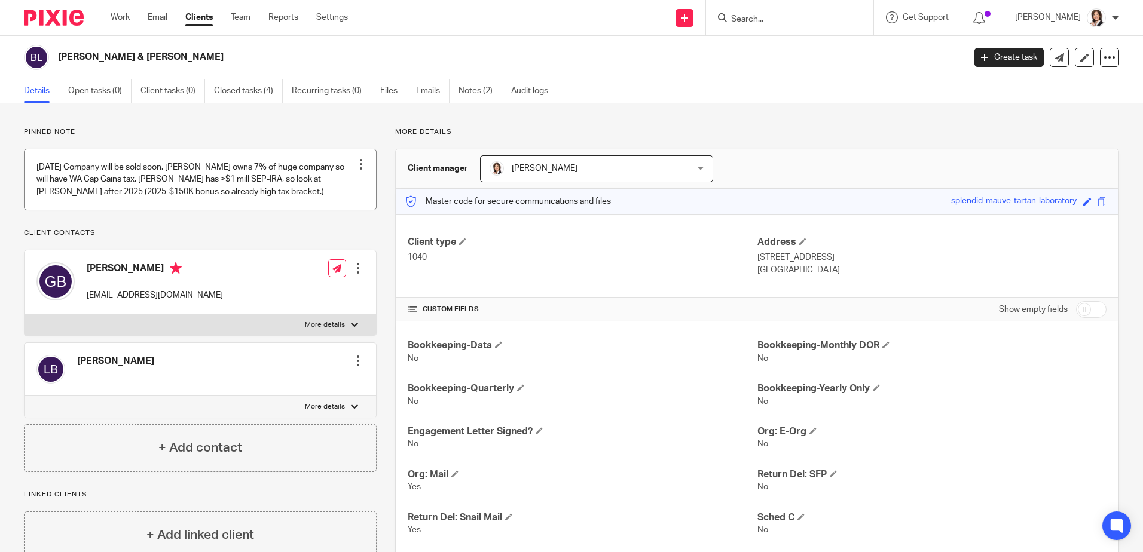
click at [357, 161] on div at bounding box center [361, 164] width 12 height 12
click at [334, 215] on span "Edit note" at bounding box center [336, 211] width 33 height 8
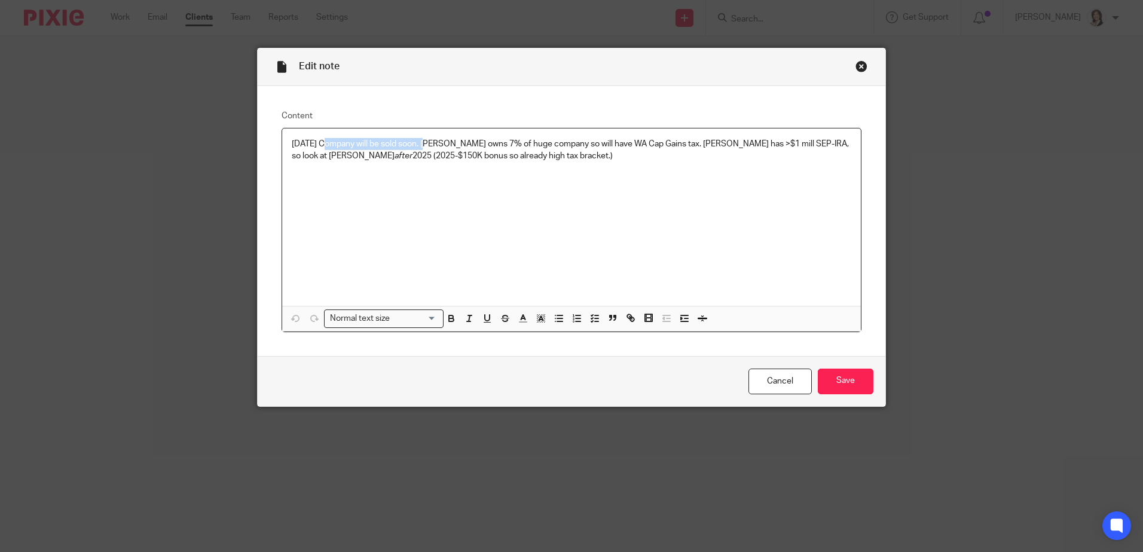
drag, startPoint x: 320, startPoint y: 144, endPoint x: 424, endPoint y: 145, distance: 103.4
click at [424, 145] on p "[DATE] Company will be sold soon. [PERSON_NAME] owns 7% of huge company so will…" at bounding box center [571, 150] width 559 height 25
click at [338, 143] on p "[DATE] [PERSON_NAME] owns 7% of huge company so will have WA Cap Gains tax. [PE…" at bounding box center [571, 150] width 559 height 25
drag, startPoint x: 506, startPoint y: 143, endPoint x: 524, endPoint y: 143, distance: 17.3
click at [524, 143] on p "8/25/25 Gary's employer will be sold soon. He owns 7% of huge company so will h…" at bounding box center [571, 150] width 559 height 25
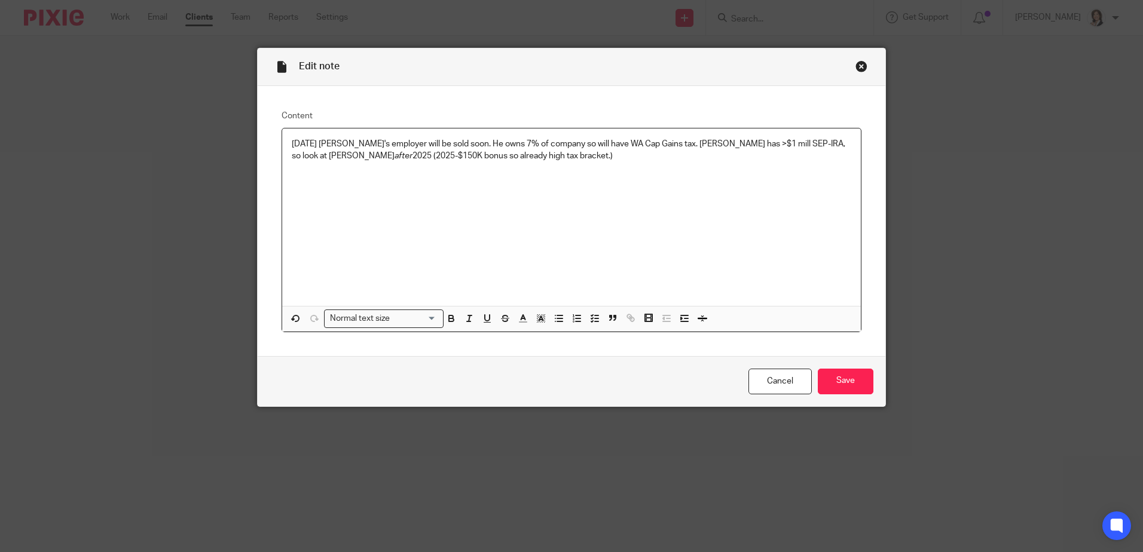
drag, startPoint x: 344, startPoint y: 140, endPoint x: 357, endPoint y: 140, distance: 13.2
click at [344, 140] on p "8/25/25 Gary's employer will be sold soon. He owns 7% of company so will have W…" at bounding box center [571, 150] width 559 height 25
drag, startPoint x: 528, startPoint y: 142, endPoint x: 572, endPoint y: 143, distance: 44.2
click at [572, 143] on p "8/25/25 Gary's large co employer will be sold soon. He owns 7% of company so wi…" at bounding box center [571, 150] width 559 height 25
click at [849, 385] on input "Save" at bounding box center [846, 382] width 56 height 26
